Goal: Task Accomplishment & Management: Complete application form

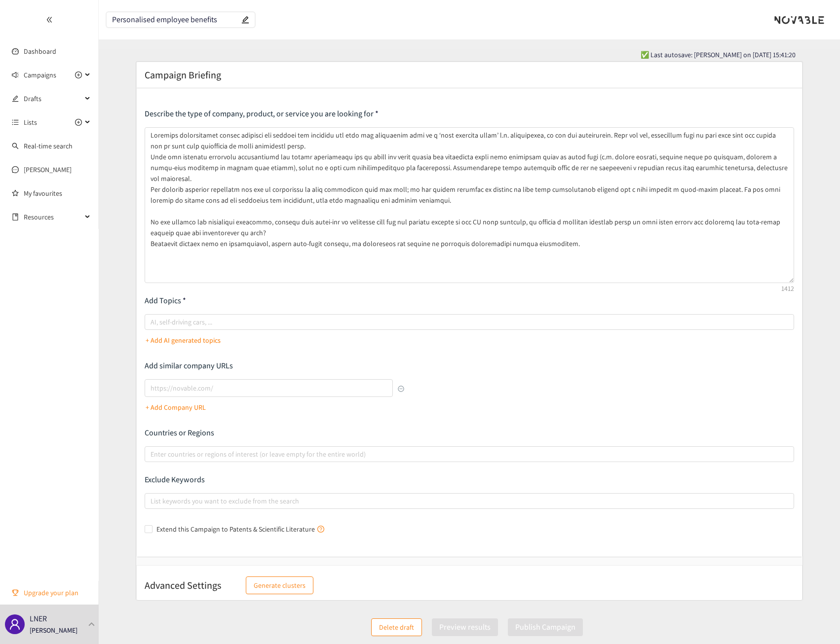
click at [50, 596] on span "Upgrade your plan" at bounding box center [57, 593] width 67 height 20
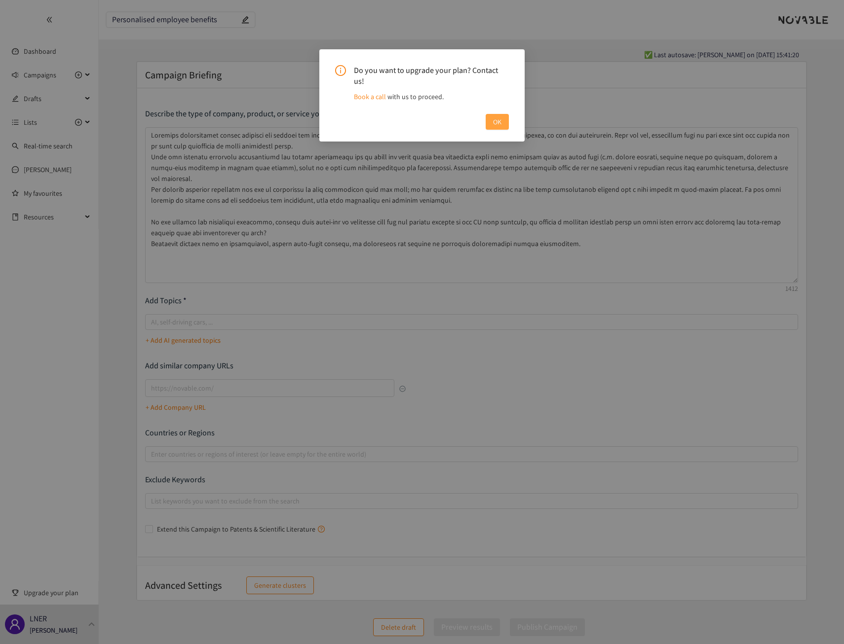
click at [493, 116] on span "OK" at bounding box center [497, 121] width 8 height 11
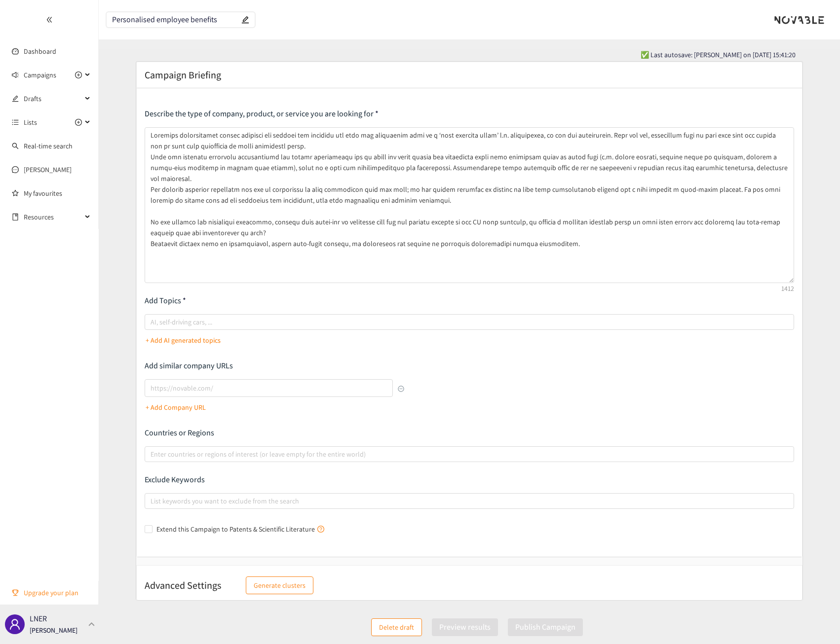
click at [89, 622] on div "LNER [PERSON_NAME]" at bounding box center [49, 624] width 99 height 39
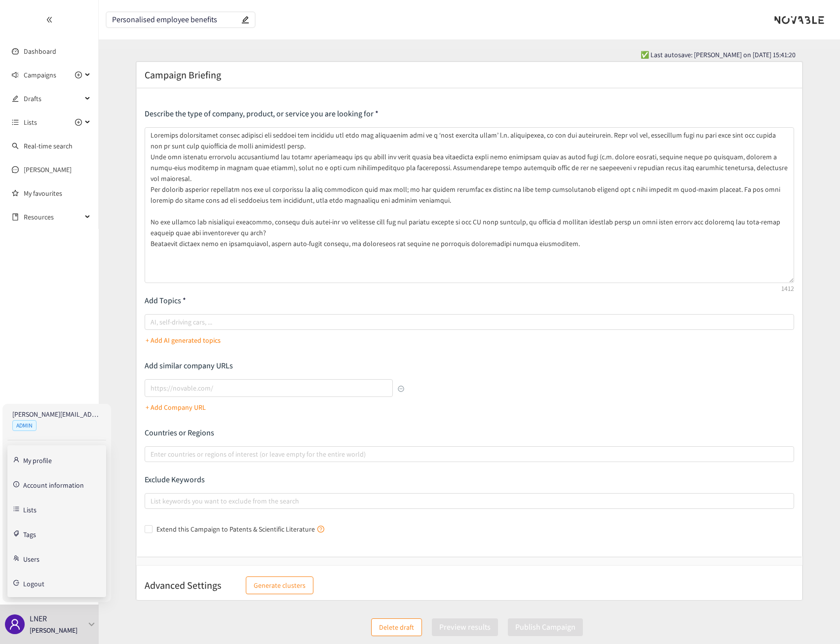
click at [39, 559] on link "Users" at bounding box center [31, 558] width 16 height 9
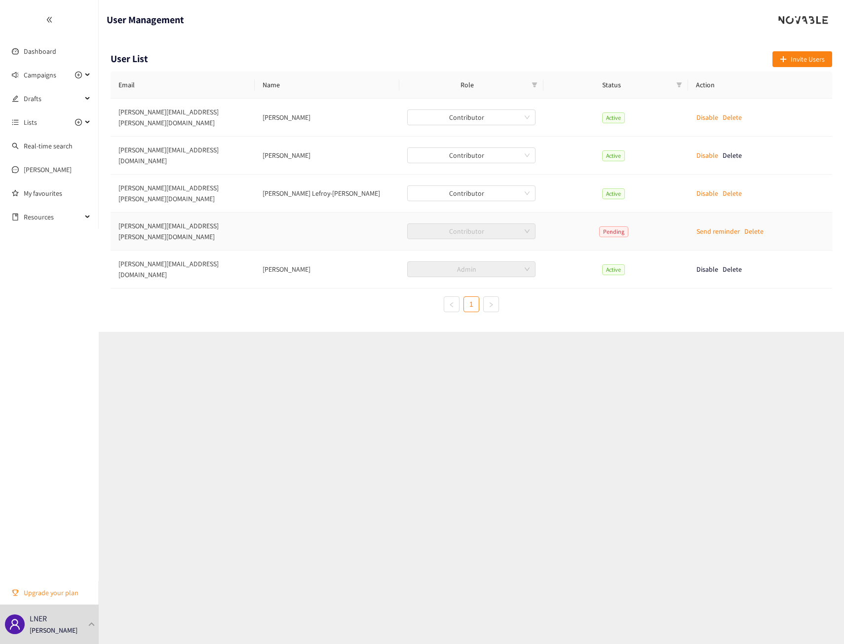
click at [706, 226] on p "Send reminder" at bounding box center [717, 231] width 43 height 11
click at [62, 79] on span "Campaigns" at bounding box center [53, 75] width 58 height 20
click at [83, 194] on div "Drafts" at bounding box center [49, 194] width 99 height 20
click at [79, 75] on icon "plus-circle" at bounding box center [78, 75] width 7 height 7
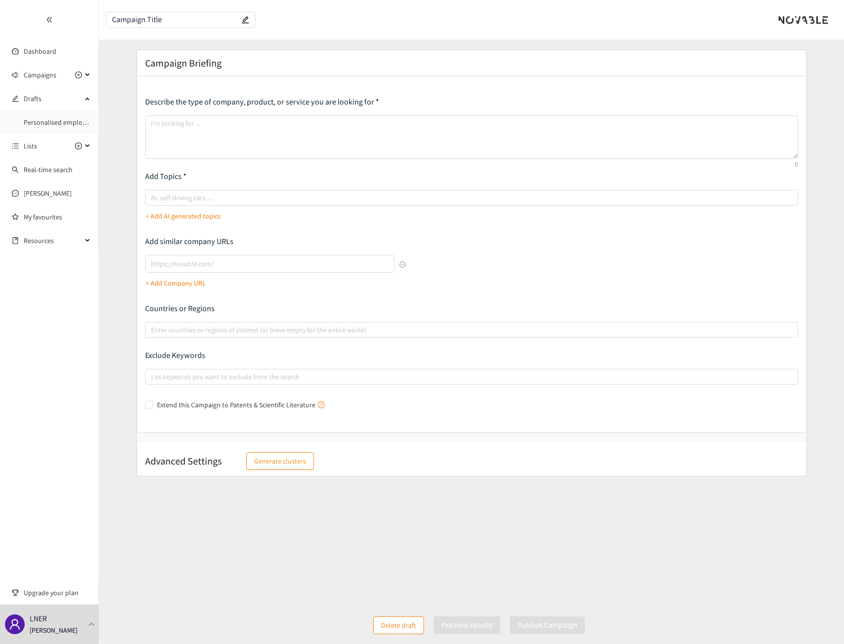
click at [182, 23] on input "Campaign Title" at bounding box center [175, 20] width 127 height 8
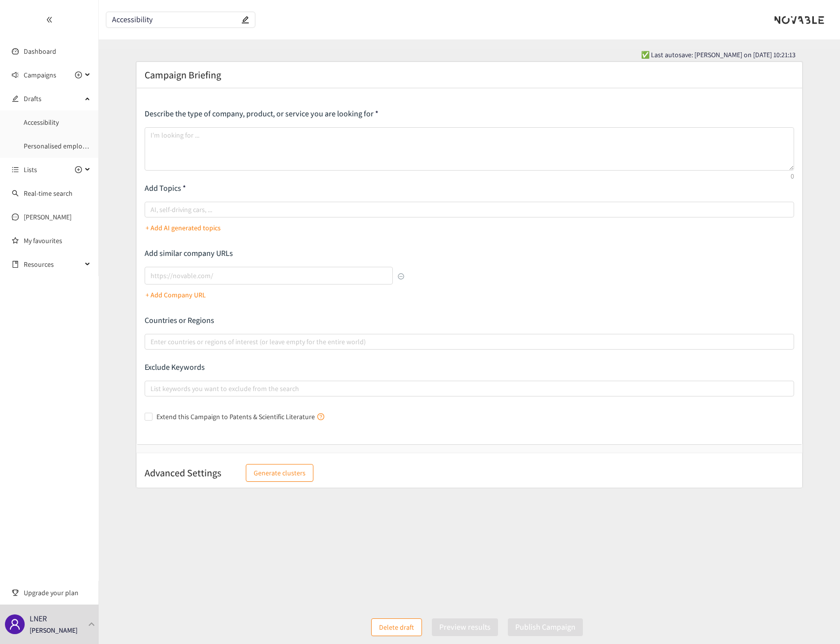
type input "Accessibility"
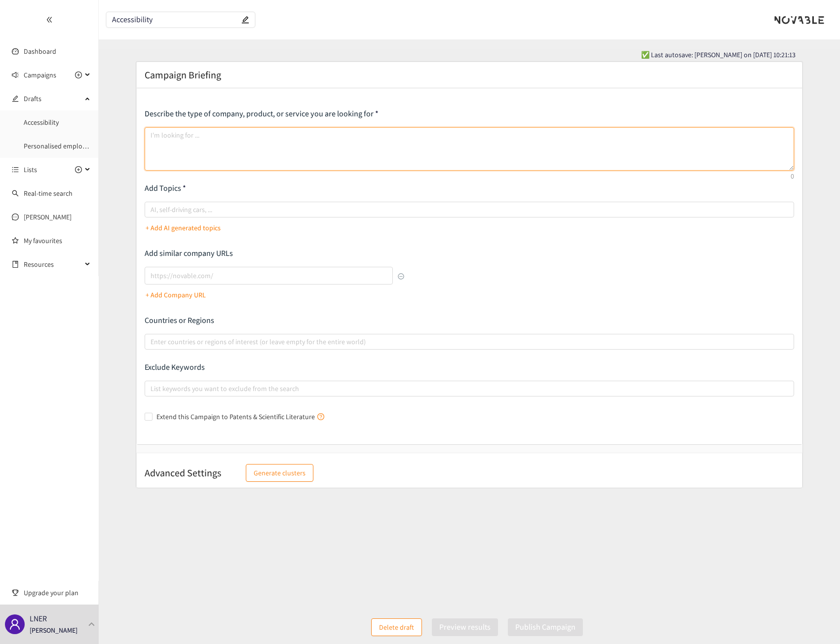
click at [210, 131] on textarea at bounding box center [469, 148] width 649 height 43
type textarea "w"
click at [571, 130] on textarea "I am looking for early stage start-up companies that improve the lives of disab…" at bounding box center [469, 148] width 649 height 43
drag, startPoint x: 561, startPoint y: 135, endPoint x: 545, endPoint y: 135, distance: 15.8
click at [545, 135] on textarea "I am looking for early stage start-up companies that improve the lives of disab…" at bounding box center [469, 148] width 649 height 43
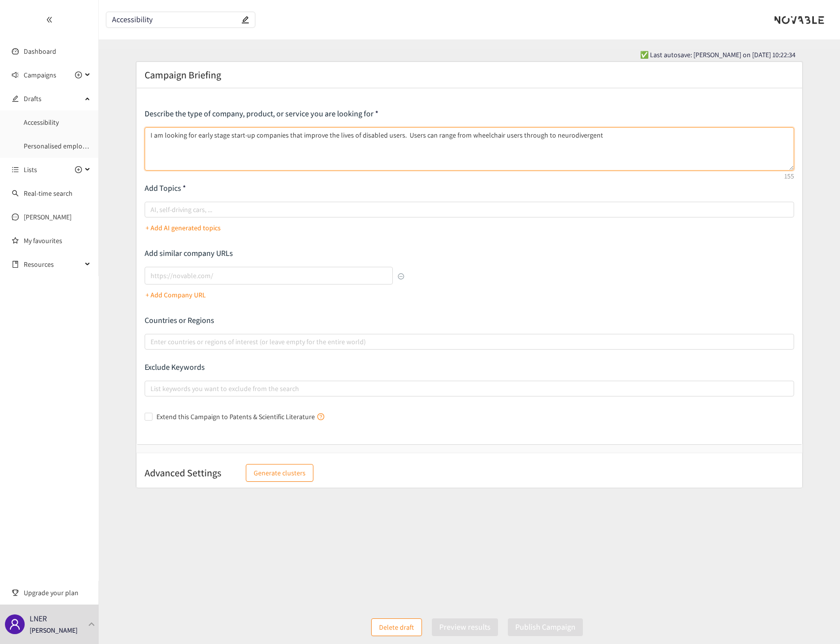
click at [555, 136] on textarea "I am looking for early stage start-up companies that improve the lives of disab…" at bounding box center [469, 148] width 649 height 43
click at [573, 134] on textarea "I am looking for early stage start-up companies that improve the lives of disab…" at bounding box center [469, 148] width 649 height 43
click at [571, 135] on textarea "I am looking for early stage start-up companies that improve the lives of disab…" at bounding box center [469, 148] width 649 height 43
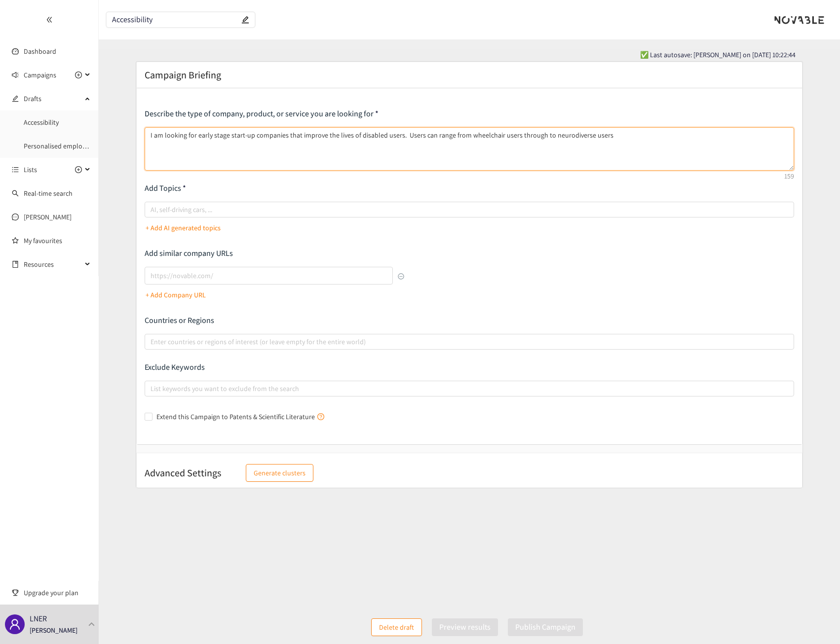
drag, startPoint x: 571, startPoint y: 135, endPoint x: 564, endPoint y: 136, distance: 7.5
click at [564, 136] on textarea "I am looking for early stage start-up companies that improve the lives of disab…" at bounding box center [469, 148] width 649 height 43
click at [625, 133] on textarea "I am looking for early stage start-up companies that improve the lives of disab…" at bounding box center [469, 148] width 649 height 43
drag, startPoint x: 283, startPoint y: 137, endPoint x: 226, endPoint y: 140, distance: 56.8
click at [226, 140] on textarea "I am looking for early stage start-up companies that improve the lives of disab…" at bounding box center [469, 148] width 649 height 43
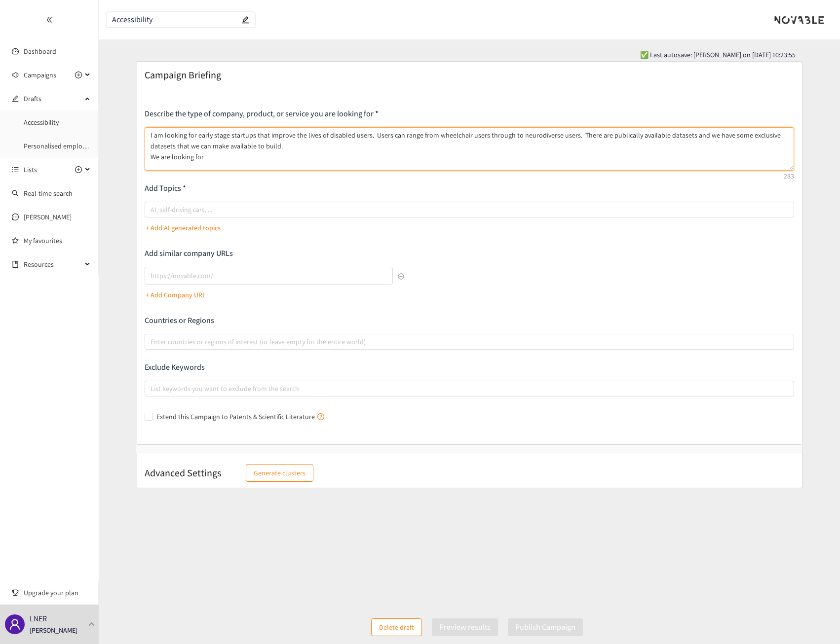
click at [228, 169] on textarea "I am looking for early stage startups that improve the lives of disabled users.…" at bounding box center [469, 148] width 649 height 43
drag, startPoint x: 217, startPoint y: 157, endPoint x: 150, endPoint y: 157, distance: 67.1
click at [150, 157] on textarea "I am looking for early stage startups that improve the lives of disabled users.…" at bounding box center [469, 148] width 649 height 43
click at [172, 207] on div at bounding box center [464, 210] width 634 height 12
type textarea "I am looking for early stage startups that improve the lives of disabled users.…"
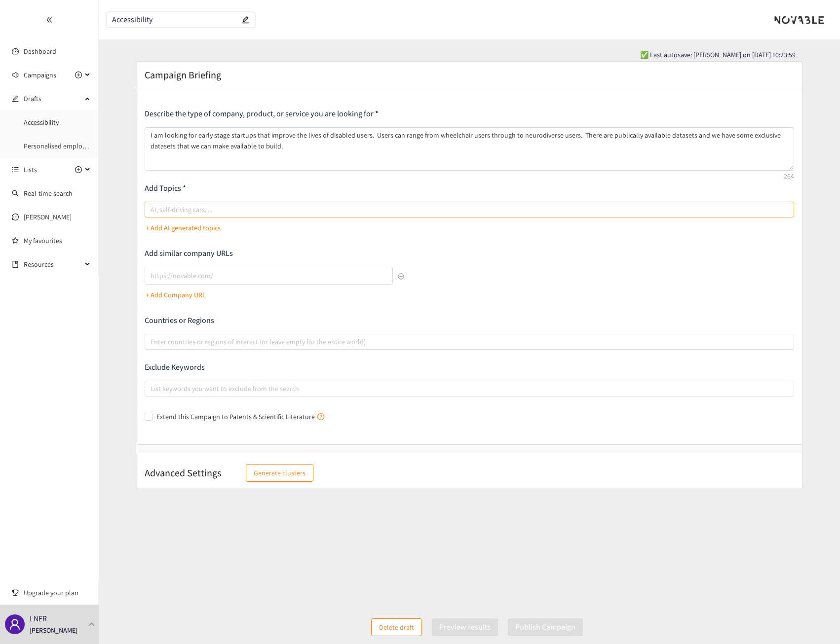
click at [152, 207] on input "AI, self-driving cars, ..." at bounding box center [151, 210] width 2 height 12
type input "Startups"
type input "Ear"
type input "y"
type input "Early Stage"
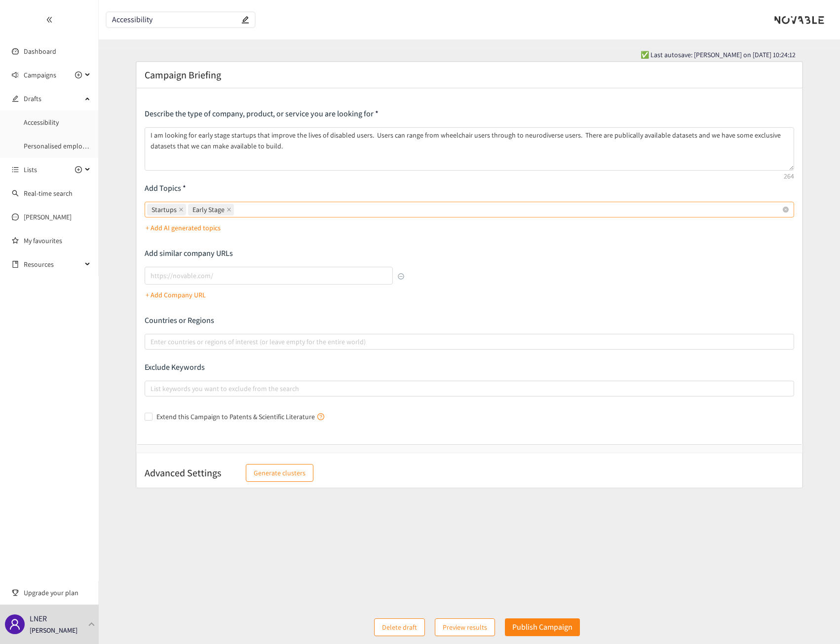
click at [242, 209] on div "Startups Early Stage" at bounding box center [464, 210] width 634 height 14
click at [238, 209] on input "Startups Early Stage" at bounding box center [237, 210] width 2 height 12
type input "Data"
click at [273, 210] on div "Startups Early Stage Data" at bounding box center [464, 210] width 634 height 14
click at [267, 210] on input "Startups Early Stage Data" at bounding box center [266, 210] width 2 height 12
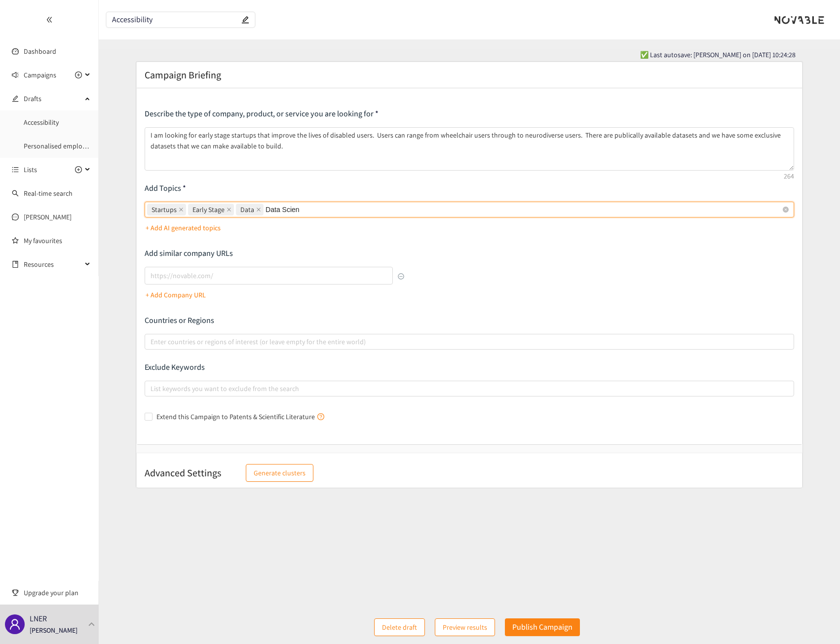
type input "Data Science"
click at [161, 232] on p "+ Add AI generated topics" at bounding box center [183, 227] width 75 height 11
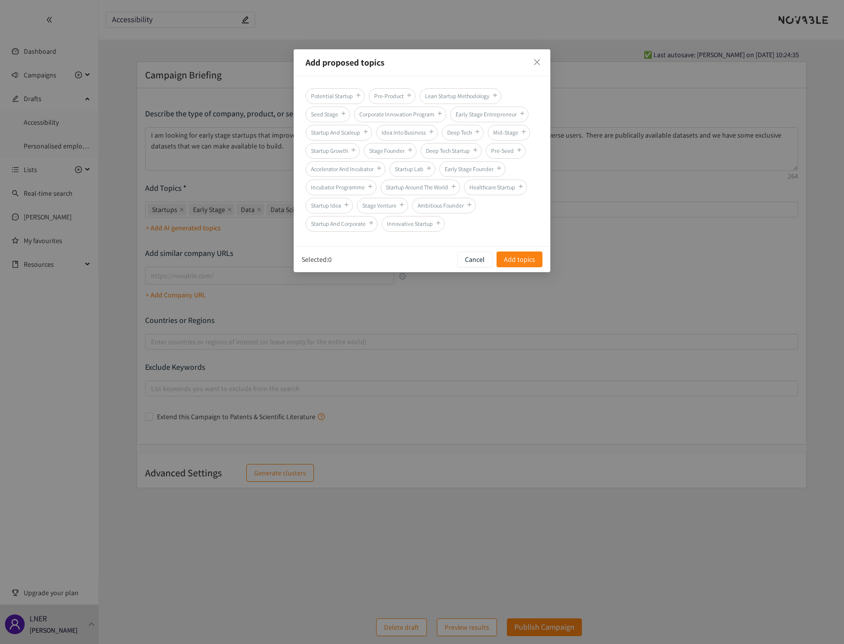
click at [254, 226] on div "Add proposed topics Potential Startup Pre-Product Lean Startup Methodology Seed…" at bounding box center [422, 322] width 844 height 644
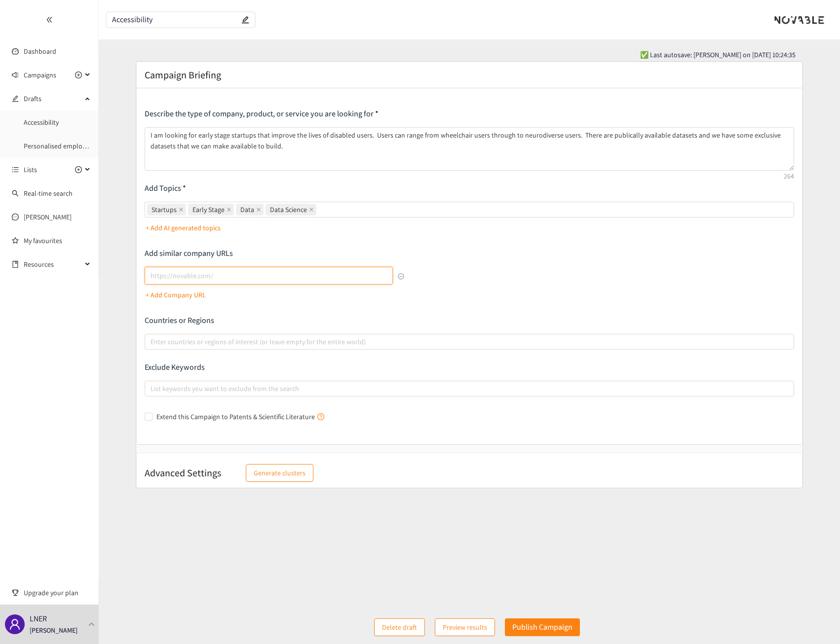
click at [211, 280] on input "lookalikes url" at bounding box center [269, 276] width 248 height 18
click at [362, 311] on div "Describe the type of company, product, or service you are looking for I am look…" at bounding box center [469, 267] width 649 height 316
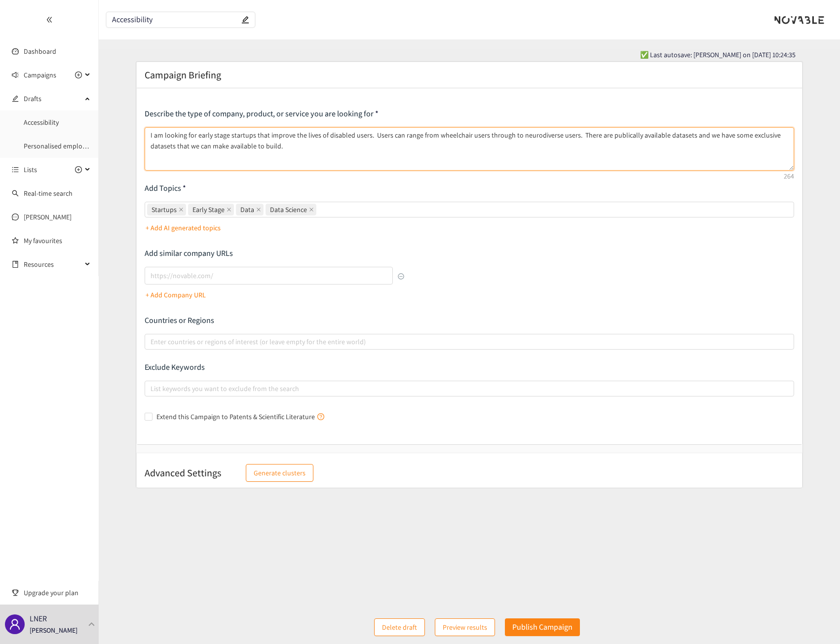
click at [304, 146] on textarea "I am looking for early stage startups that improve the lives of disabled users.…" at bounding box center [469, 148] width 649 height 43
click at [610, 138] on textarea "I am looking for early stage startups that improve the lives of disabled users.…" at bounding box center [469, 148] width 649 height 43
drag, startPoint x: 526, startPoint y: 133, endPoint x: 501, endPoint y: 152, distance: 32.1
click at [501, 152] on textarea "I am looking for early stage startups that improve the lives of disabled users.…" at bounding box center [469, 148] width 649 height 43
type textarea "I am looking for early stage startups that improve the lives of disabled users.…"
